Goal: Task Accomplishment & Management: Complete application form

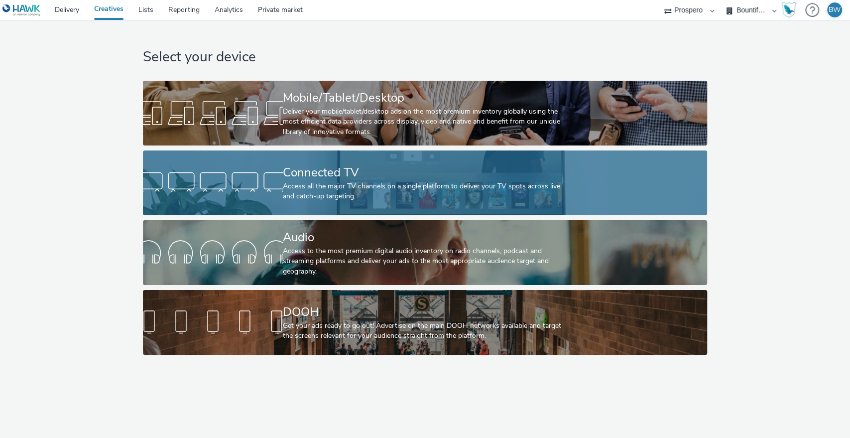
click at [309, 178] on div "Connected TV" at bounding box center [423, 172] width 280 height 17
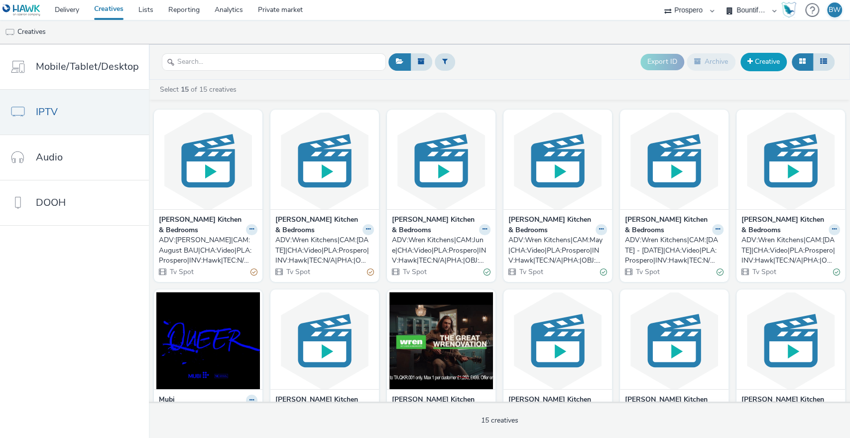
click at [758, 59] on link "Creative" at bounding box center [763, 62] width 46 height 18
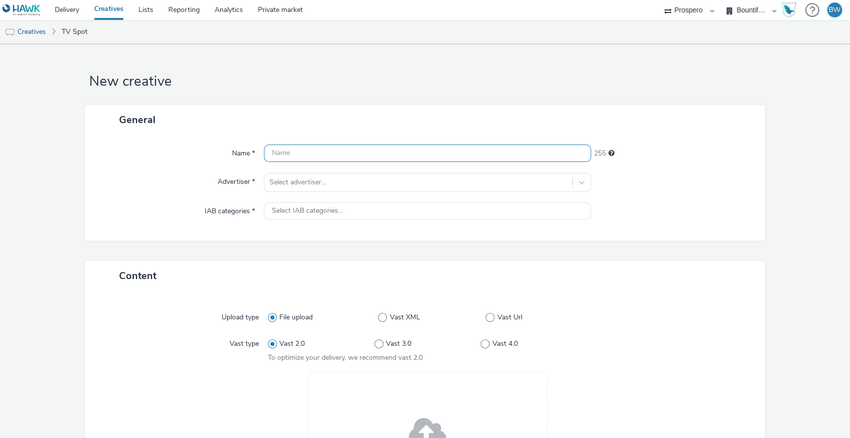
click at [299, 153] on input "text" at bounding box center [428, 152] width 328 height 17
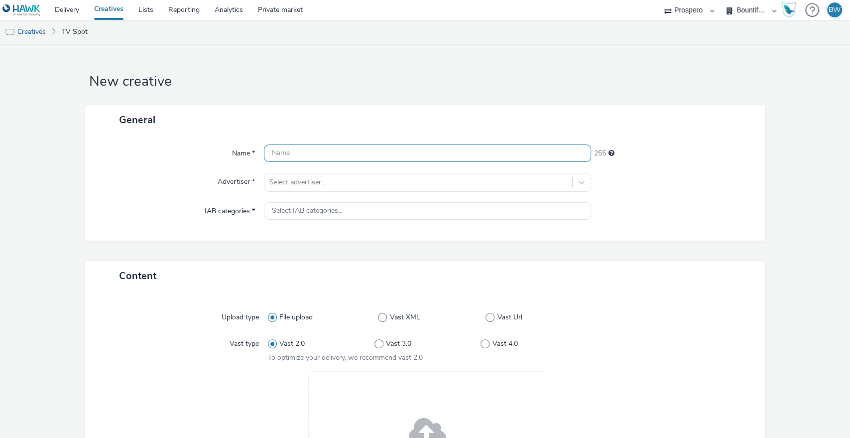
click at [299, 153] on input "text" at bounding box center [428, 152] width 328 height 17
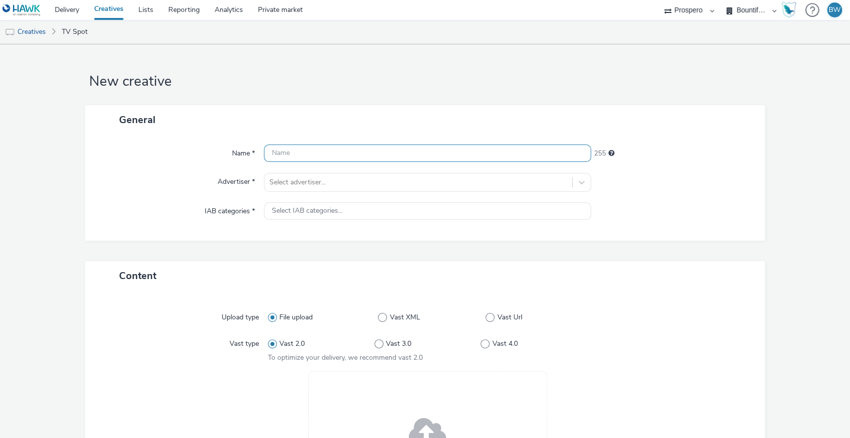
click at [299, 153] on input "text" at bounding box center [428, 152] width 328 height 17
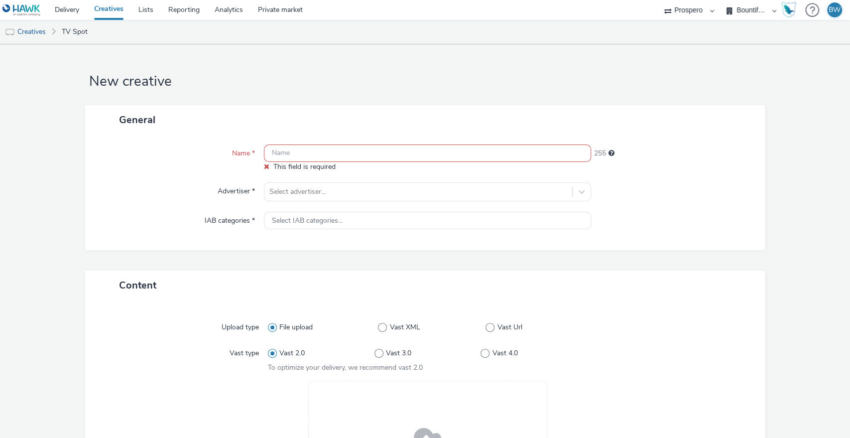
paste input "|ADV:[PERSON_NAME]|CAM:September BAU|CHA:CTV / SVOD|PLA:Prospero|INV:Media 16|T…"
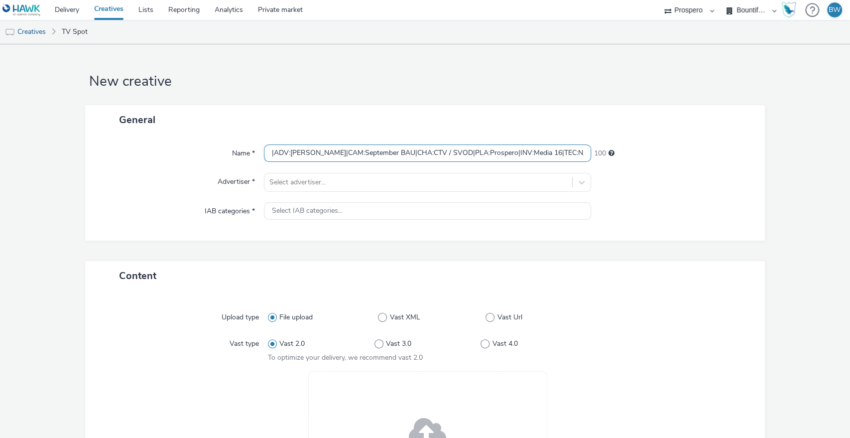
drag, startPoint x: 349, startPoint y: 154, endPoint x: 108, endPoint y: 142, distance: 241.7
click at [108, 142] on div "Name * |ADV:[PERSON_NAME]|CAM:September BAU|CHA:CTV / SVOD|PLA:Prospero|INV:Med…" at bounding box center [425, 187] width 680 height 106
click at [318, 152] on input "|ADV:[PERSON_NAME]|CAM:September BAU|CHA:CTV / SVOD|PLA:Prospero|INV:Media 16|T…" at bounding box center [428, 152] width 328 height 17
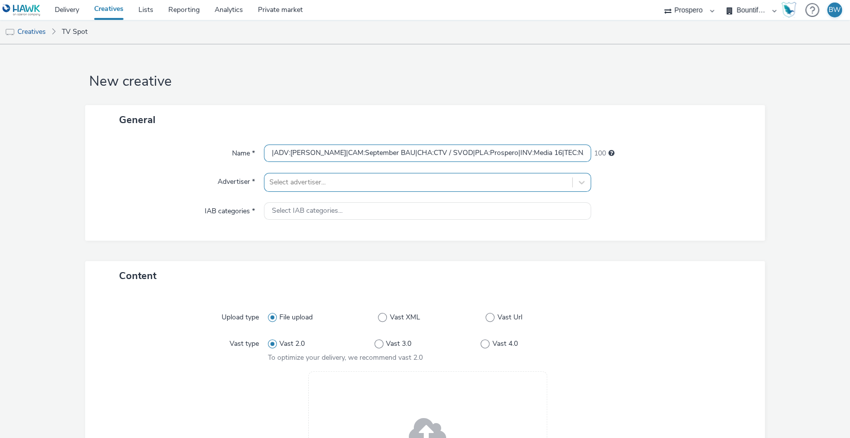
type input "|ADV:[PERSON_NAME]|CAM:September BAU|CHA:CTV / SVOD|PLA:Prospero|INV:Media 16|T…"
click at [314, 184] on div at bounding box center [418, 182] width 298 height 12
type input "wre"
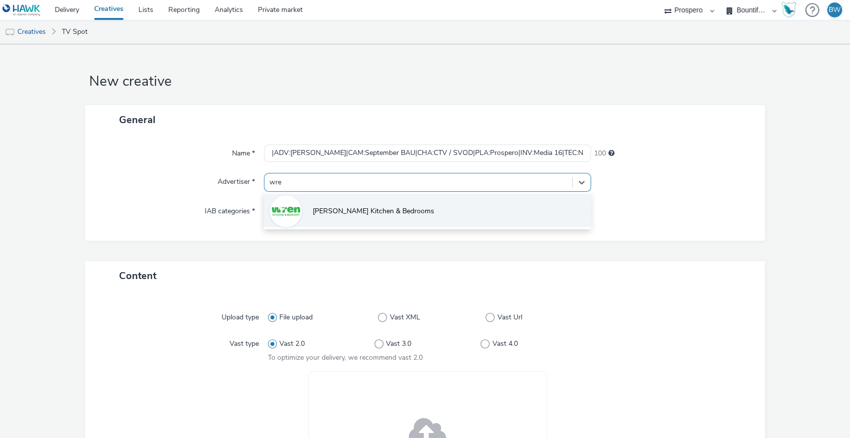
click at [328, 204] on li "[PERSON_NAME] Kitchen & Bedrooms" at bounding box center [428, 210] width 328 height 33
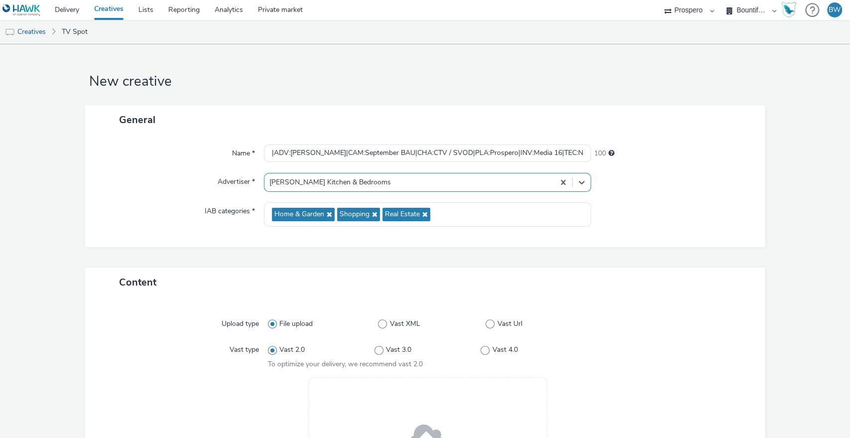
scroll to position [166, 0]
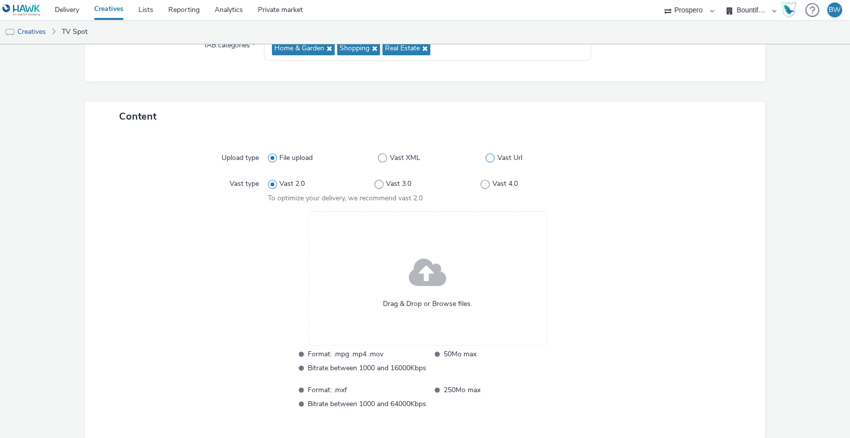
click at [489, 158] on span at bounding box center [489, 157] width 9 height 9
click at [489, 158] on input "Vast Url" at bounding box center [488, 158] width 6 height 6
radio input "false"
radio input "true"
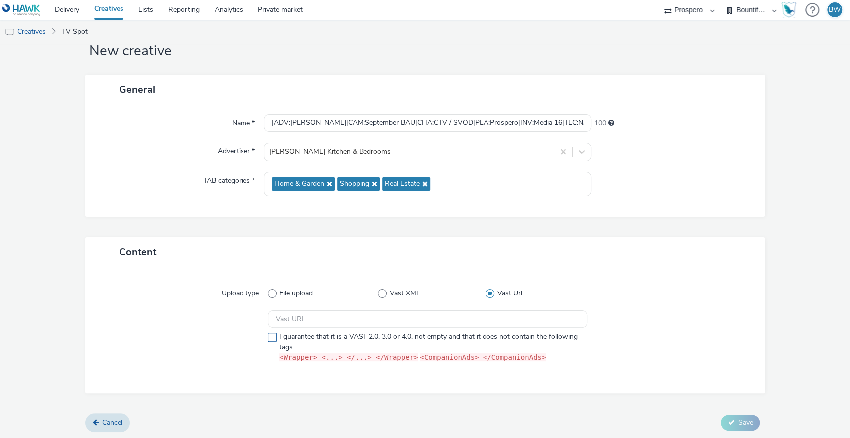
click at [270, 338] on span at bounding box center [272, 337] width 9 height 9
checkbox input "true"
click at [323, 321] on input "text" at bounding box center [428, 318] width 320 height 17
paste input "https://[DOMAIN_NAME]/ddm/pfadx/N5573.2095505TABMO/B34000016.428363379;sz=0x0;d…"
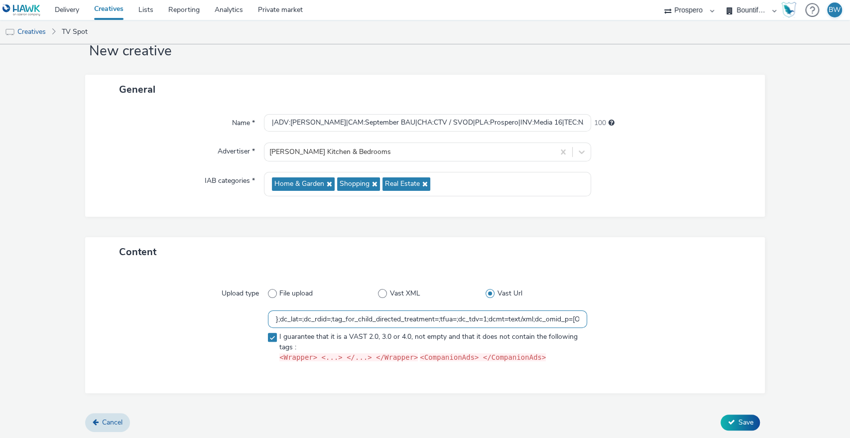
scroll to position [0, 2214]
drag, startPoint x: 327, startPoint y: 322, endPoint x: 301, endPoint y: 321, distance: 25.4
click at [301, 321] on input "https://[DOMAIN_NAME]/ddm/pfadx/N5573.2095505TABMO/B34000016.428363379;sz=0x0;d…" at bounding box center [428, 318] width 320 height 17
type input "https://[DOMAIN_NAME]/ddm/pfadx/N5573.2095505TABMO/B34000016.428363379;sz=0x0;d…"
click at [203, 317] on div at bounding box center [185, 338] width 165 height 56
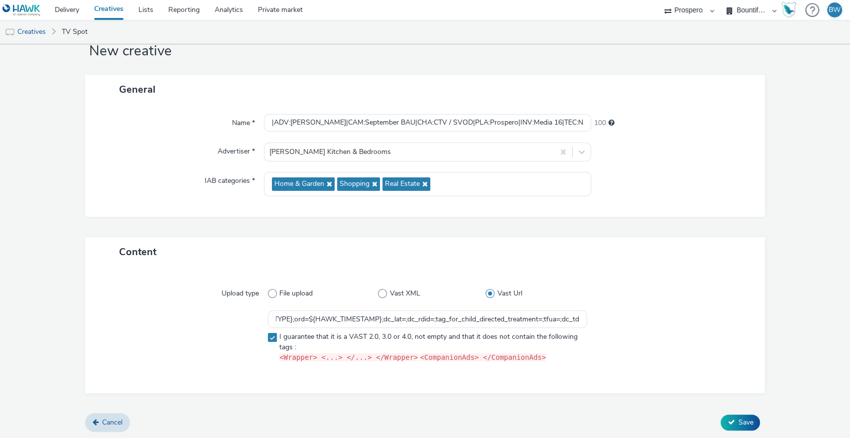
scroll to position [0, 0]
click at [727, 421] on icon at bounding box center [730, 421] width 7 height 7
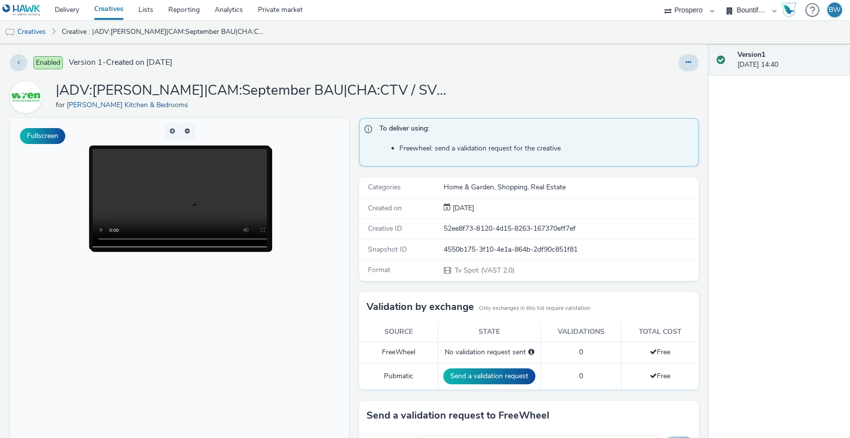
click at [349, 170] on div "Fullscreen" at bounding box center [182, 342] width 344 height 448
click at [354, 170] on div "To deliver using: Freewheel: send a validation request for the creative Categor…" at bounding box center [526, 342] width 344 height 448
click at [354, 180] on div "To deliver using: Freewheel: send a validation request for the creative Categor…" at bounding box center [526, 342] width 344 height 448
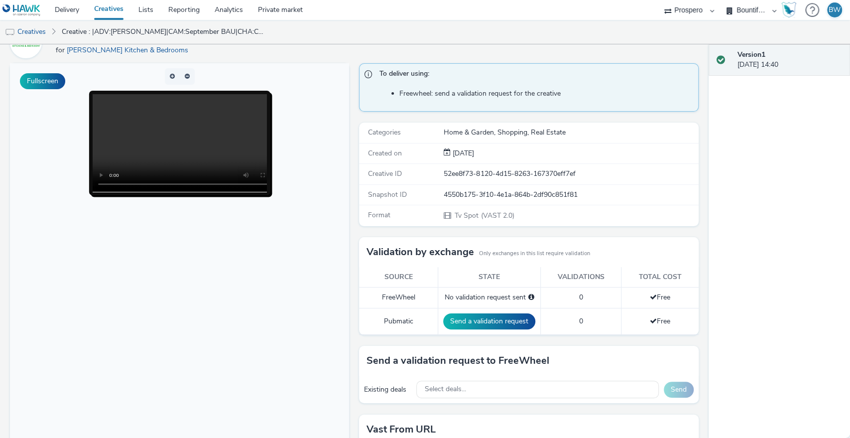
scroll to position [127, 0]
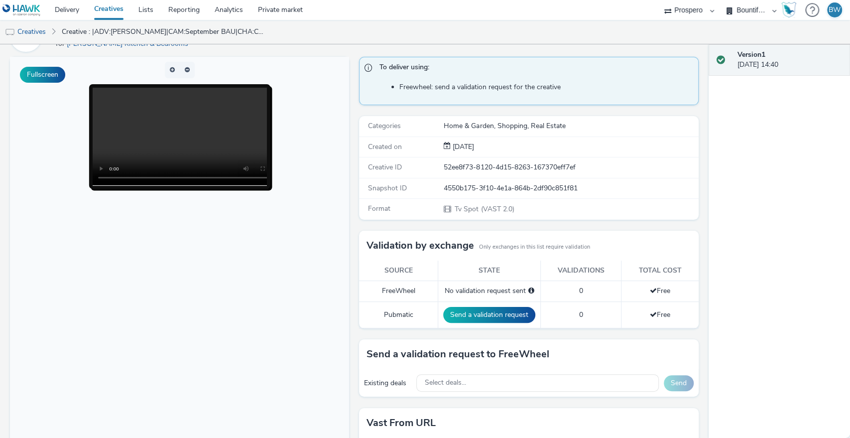
scroll to position [0, 0]
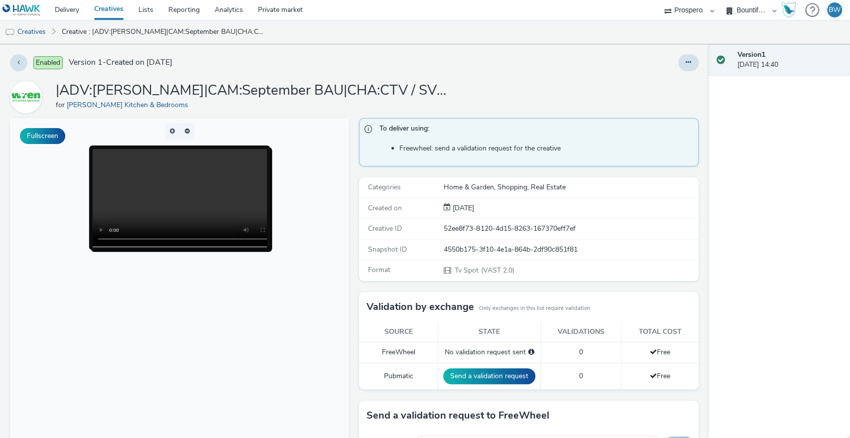
click at [129, 192] on video at bounding box center [190, 198] width 195 height 98
click at [47, 133] on button "Fullscreen" at bounding box center [42, 136] width 45 height 16
click at [429, 152] on li "Freewheel: send a validation request for the creative" at bounding box center [545, 148] width 293 height 10
drag, startPoint x: 472, startPoint y: 150, endPoint x: 526, endPoint y: 150, distance: 53.8
click at [517, 150] on li "Freewheel: send a validation request for the creative" at bounding box center [545, 148] width 293 height 10
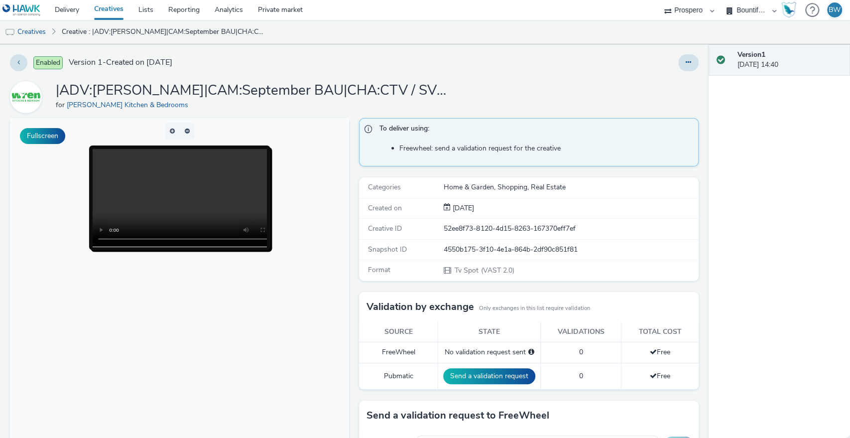
click at [526, 150] on li "Freewheel: send a validation request for the creative" at bounding box center [545, 148] width 293 height 10
click at [507, 85] on div "|ADV:[PERSON_NAME]|CAM:September BAU|CHA:CTV / SVOD|PLA:Prospero|INV:Media 16|T…" at bounding box center [354, 97] width 688 height 32
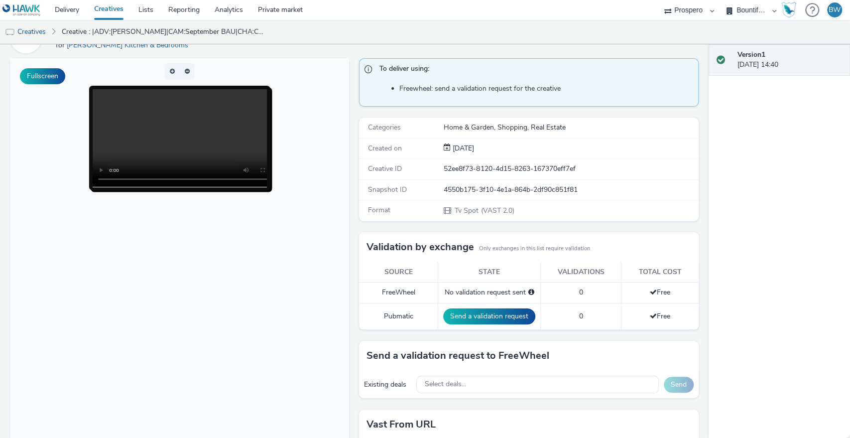
scroll to position [127, 0]
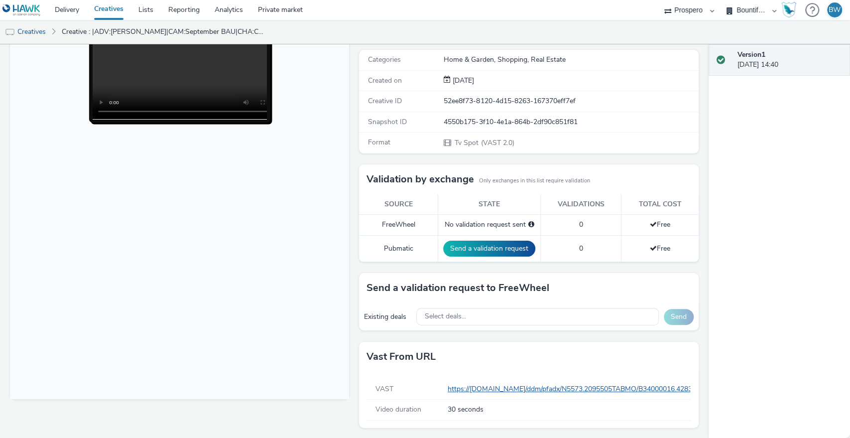
click at [125, 31] on link "Creative : |ADV:[PERSON_NAME]|CAM:September BAU|CHA:CTV / SVOD|PLA:Prospero|INV…" at bounding box center [163, 32] width 213 height 24
click at [40, 29] on link "Creatives" at bounding box center [25, 32] width 51 height 24
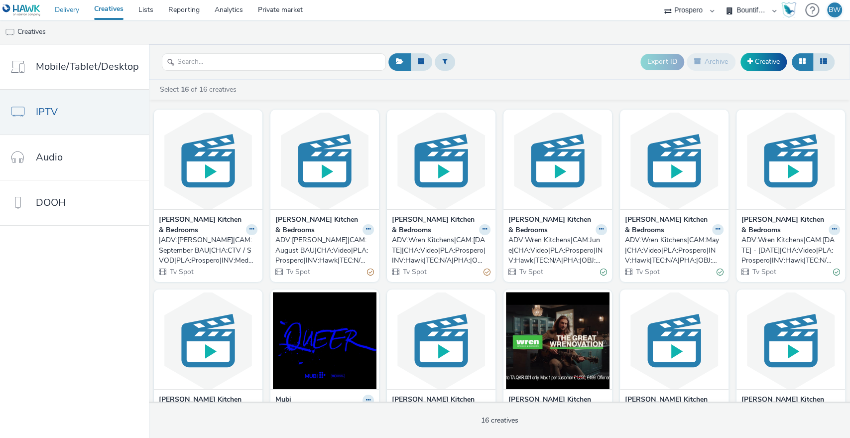
click at [66, 12] on link "Delivery" at bounding box center [66, 10] width 39 height 20
